Goal: Task Accomplishment & Management: Use online tool/utility

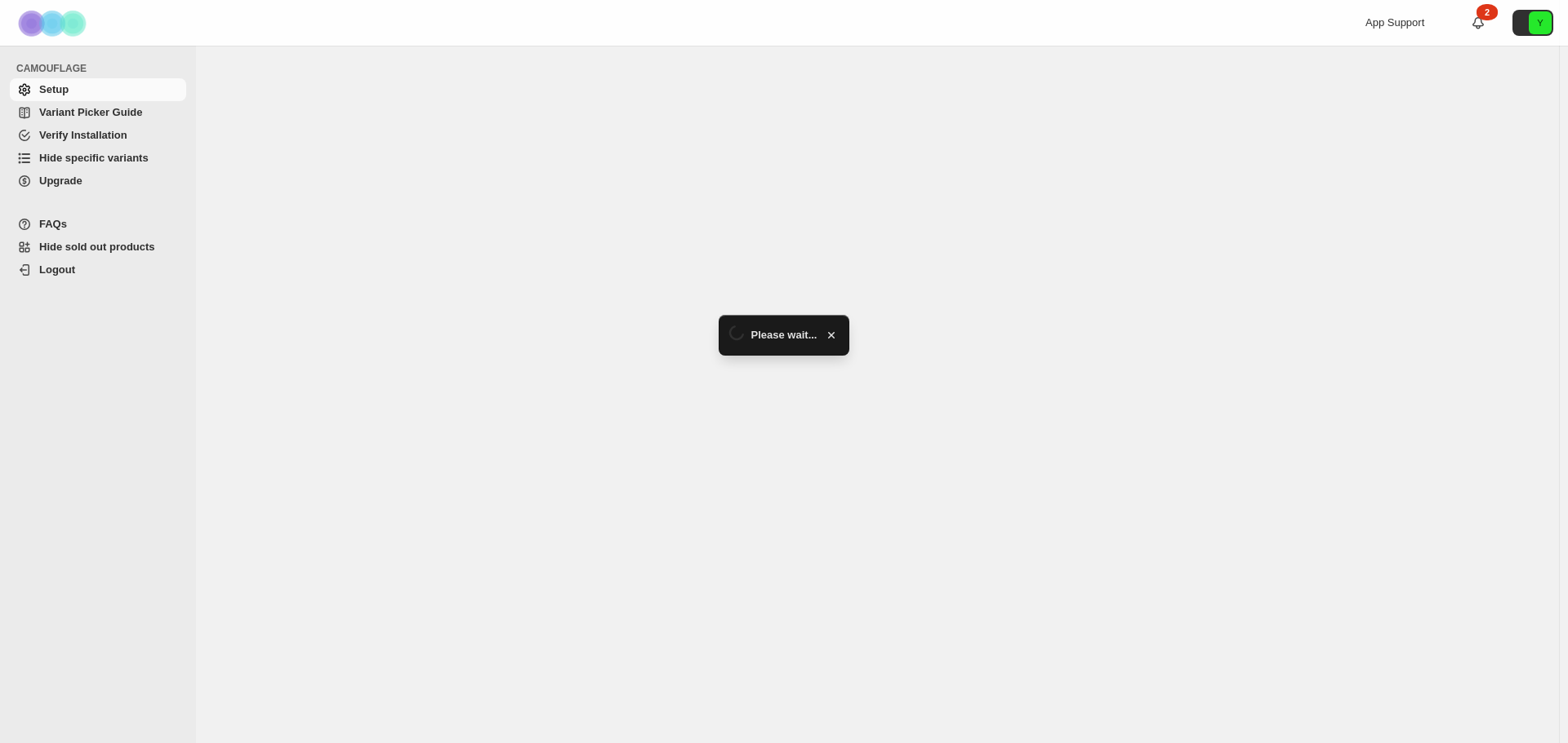
click at [89, 161] on span "Hide specific variants" at bounding box center [93, 158] width 109 height 12
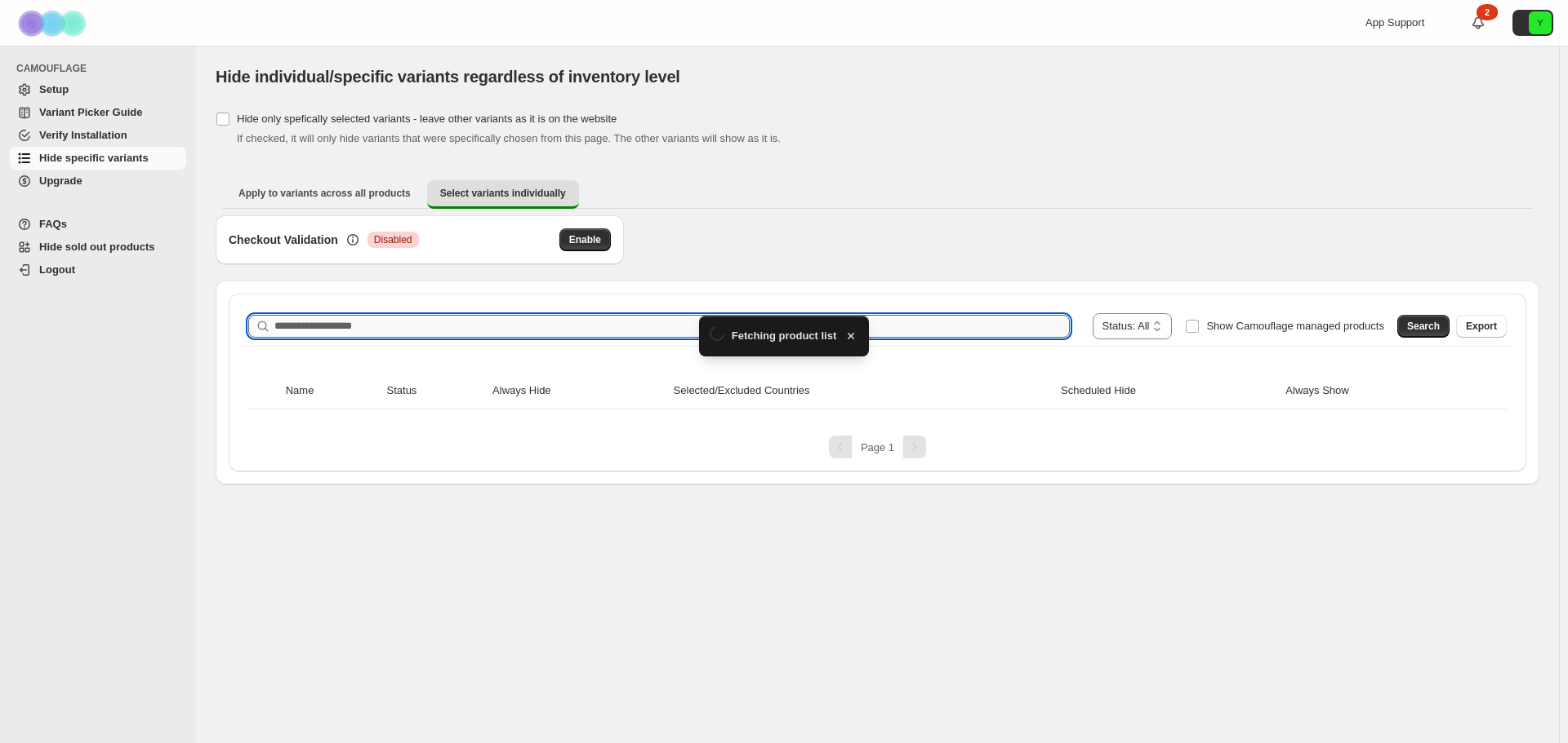
click at [398, 322] on input "Search product name" at bounding box center [672, 326] width 795 height 23
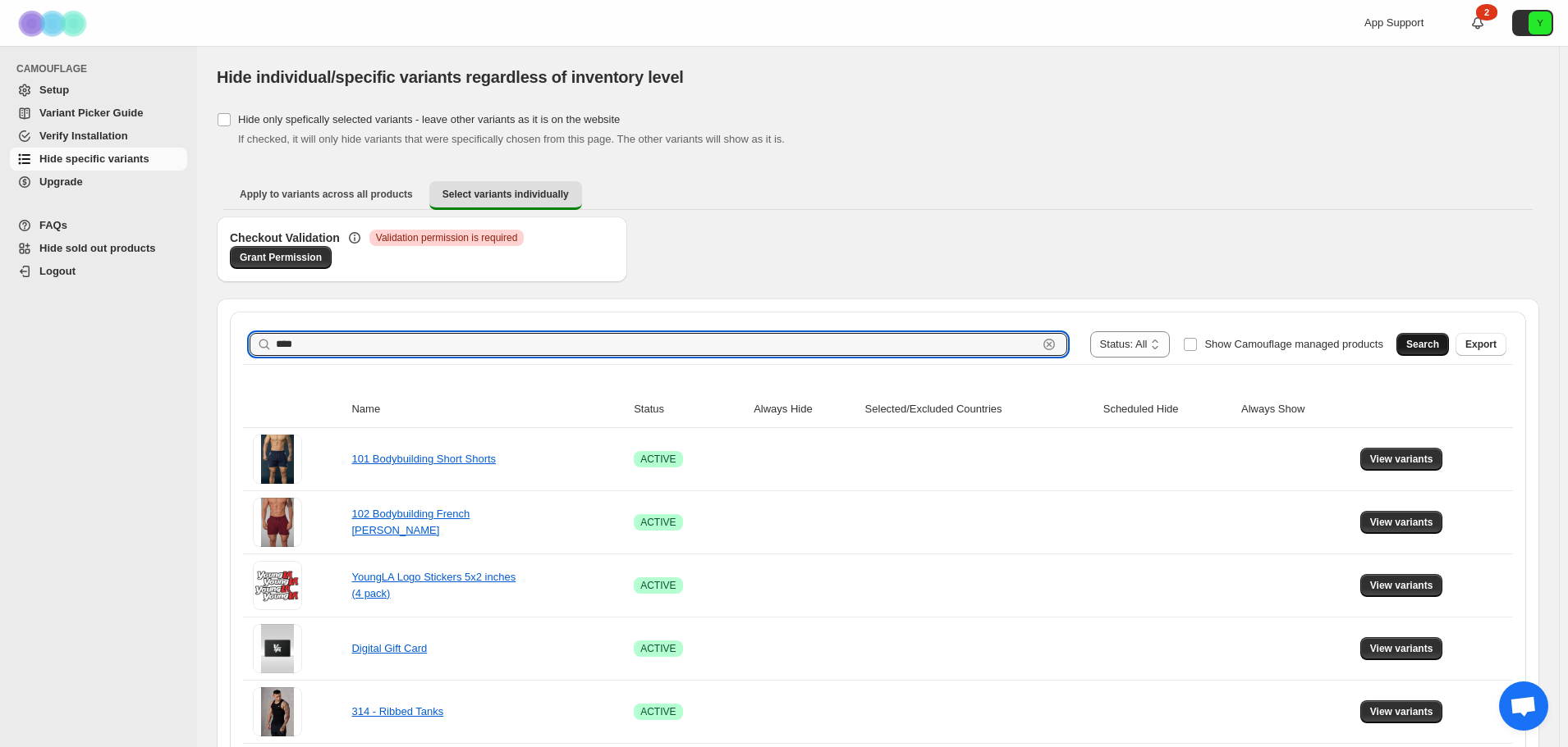
type input "****"
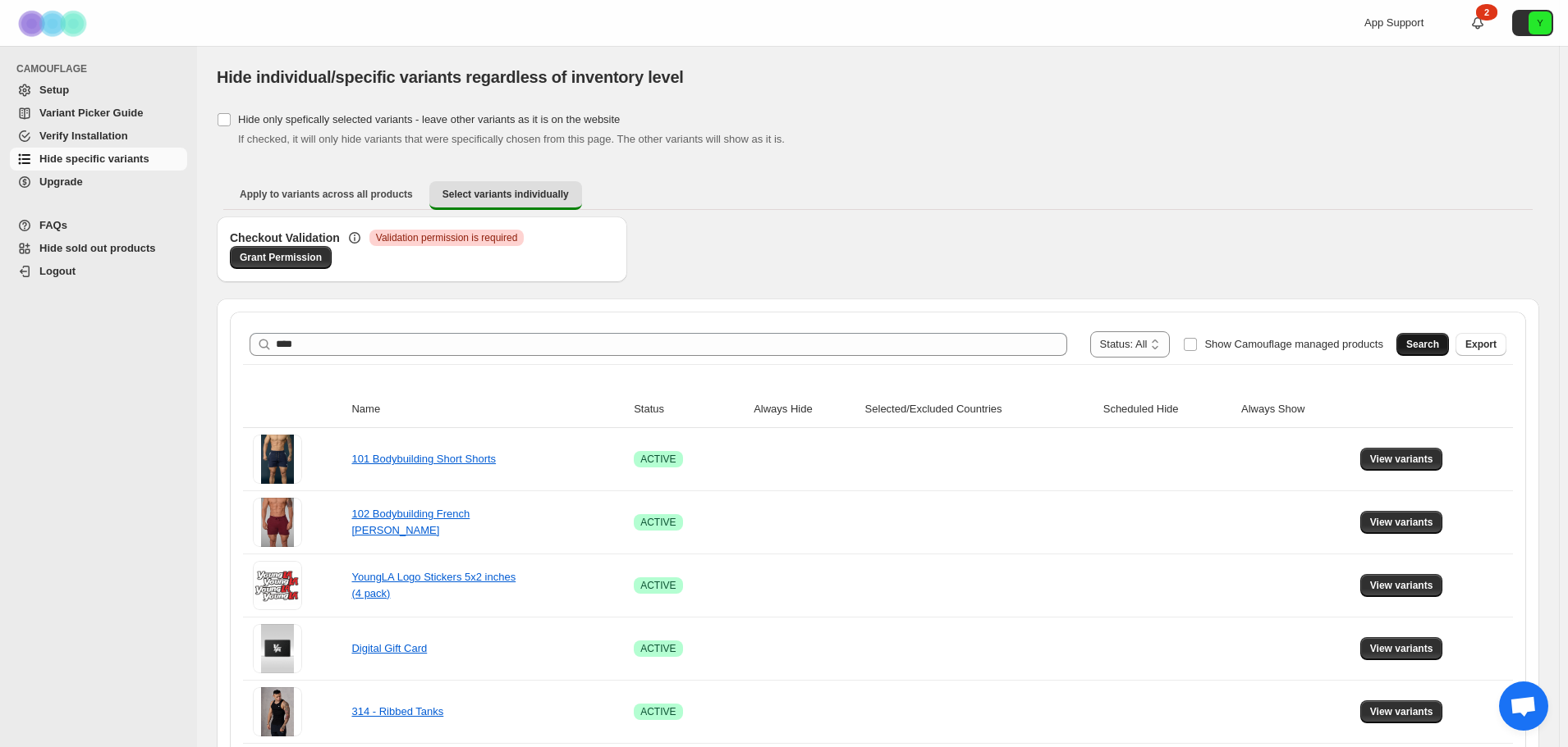
click at [1419, 342] on span "Search" at bounding box center [1423, 344] width 33 height 13
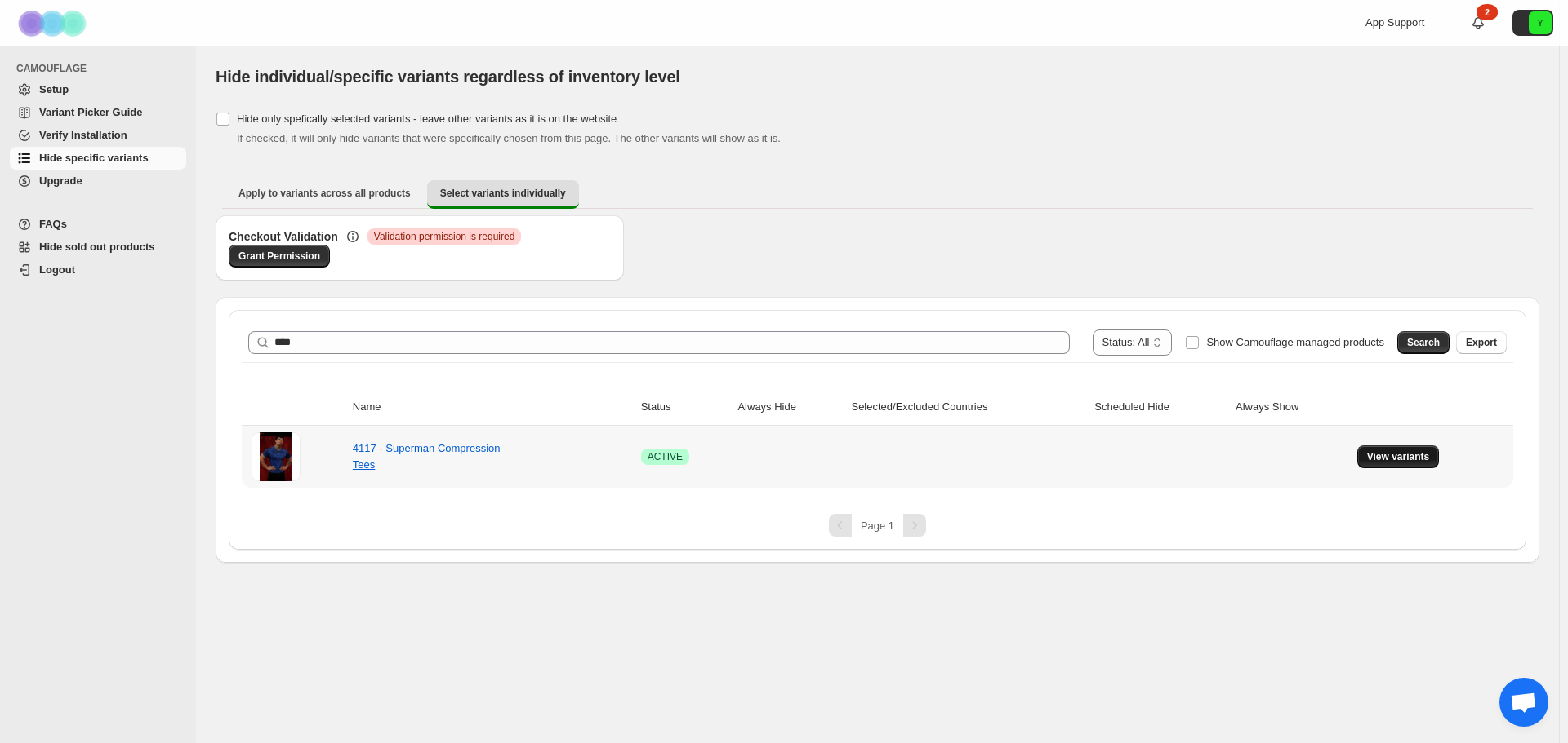
click at [1383, 460] on span "View variants" at bounding box center [1398, 456] width 63 height 13
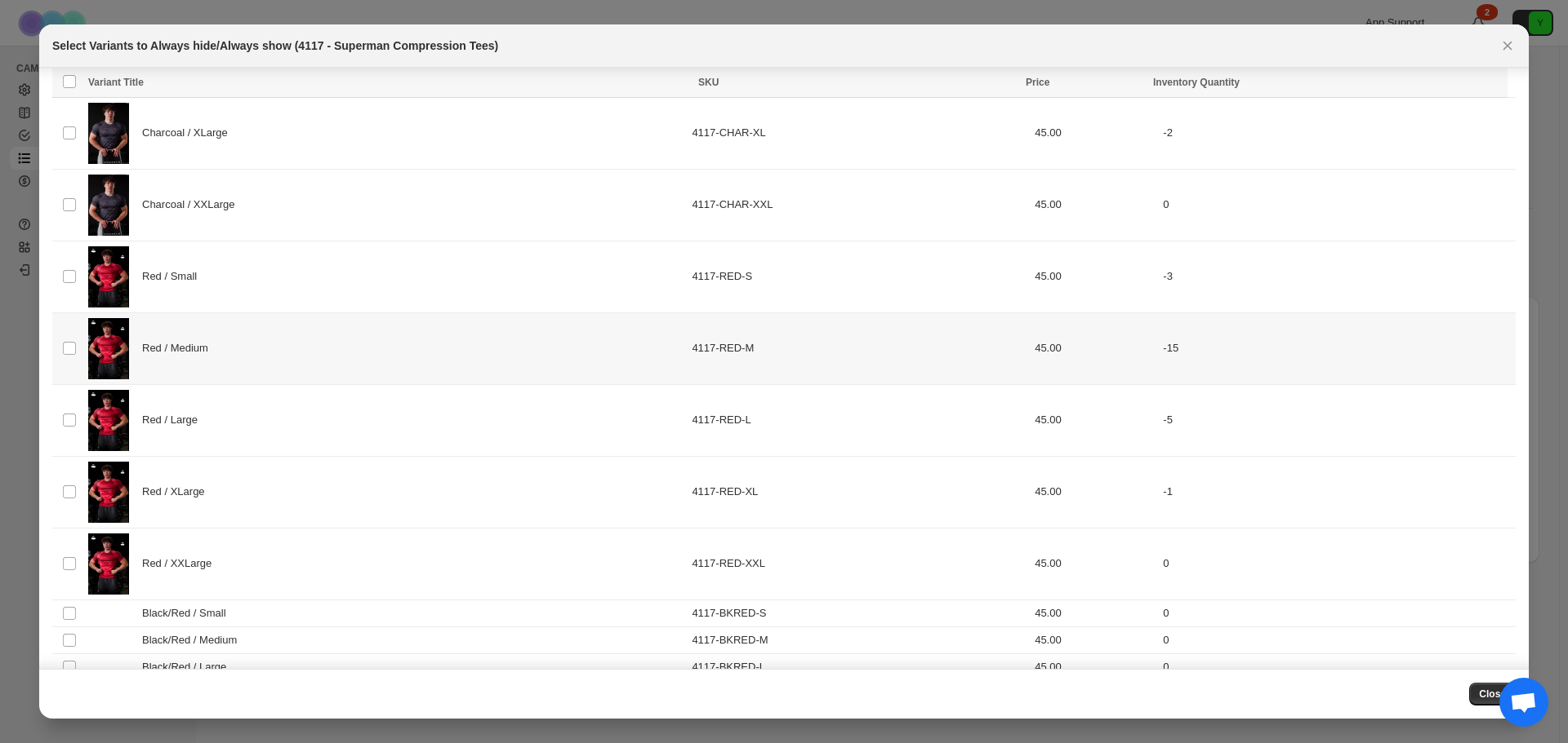
scroll to position [1057, 0]
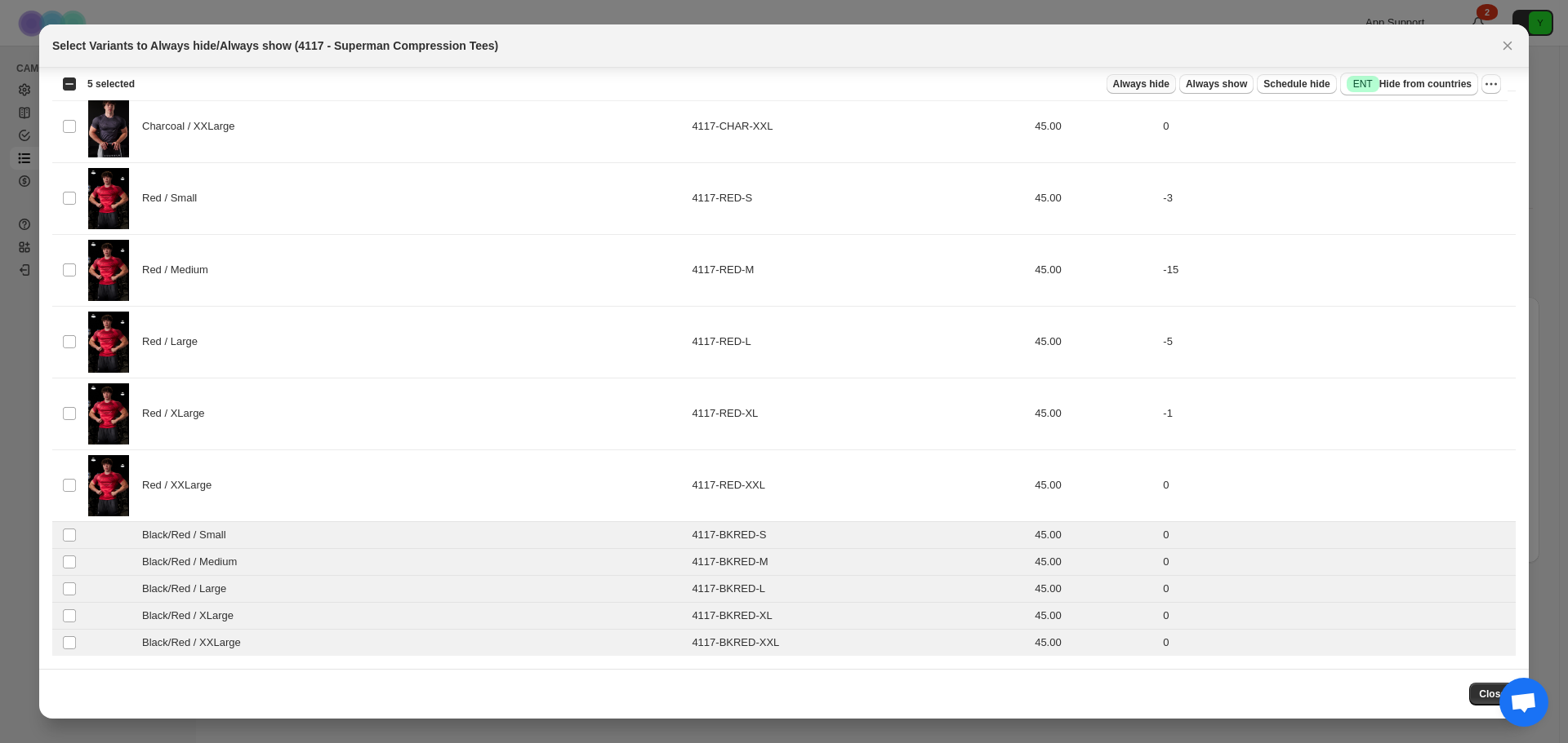
click at [1152, 83] on span "Always hide" at bounding box center [1141, 84] width 57 height 13
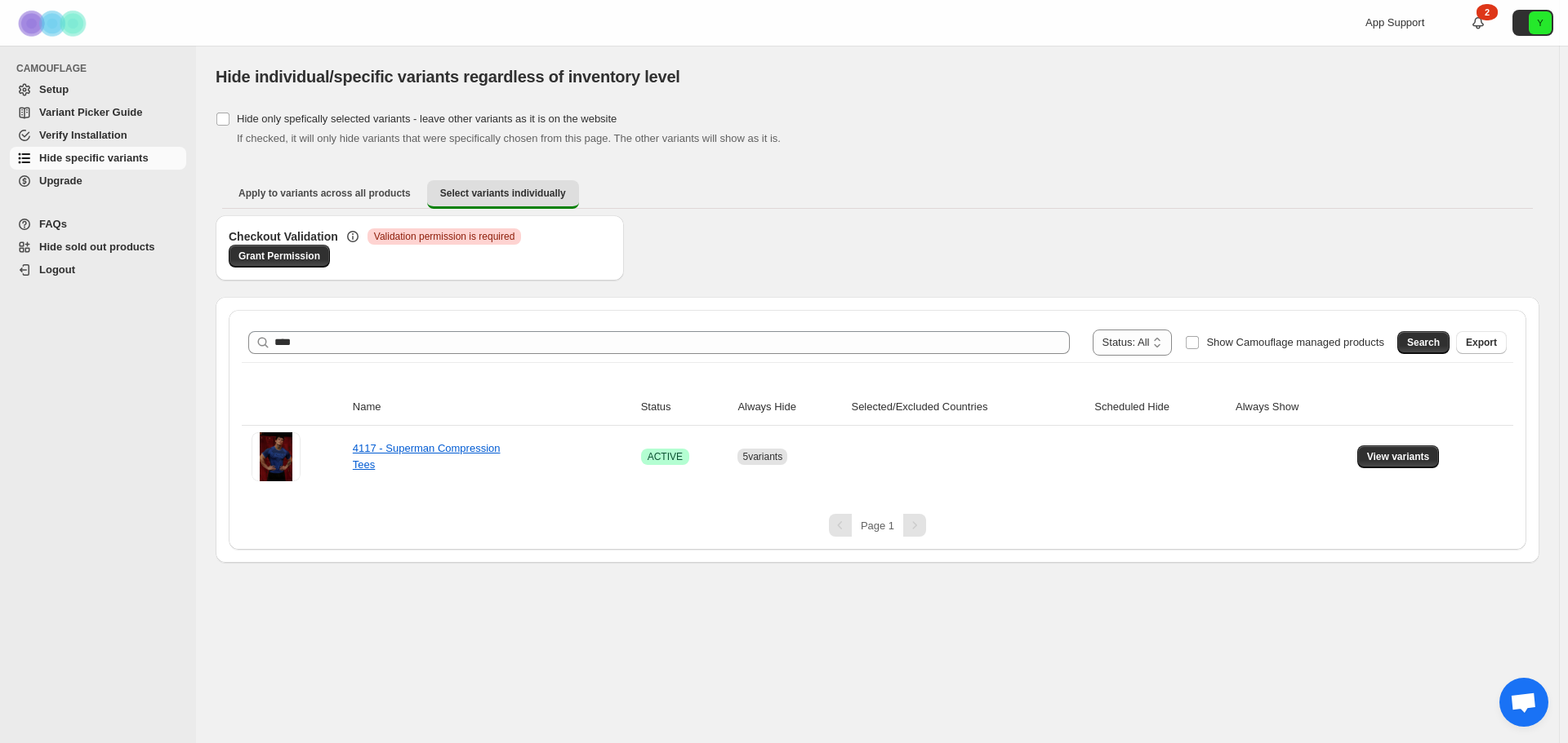
click at [968, 115] on div "Hide only spefically selected variants - leave other variants as it is on the w…" at bounding box center [877, 127] width 1324 height 39
